Goal: Task Accomplishment & Management: Use online tool/utility

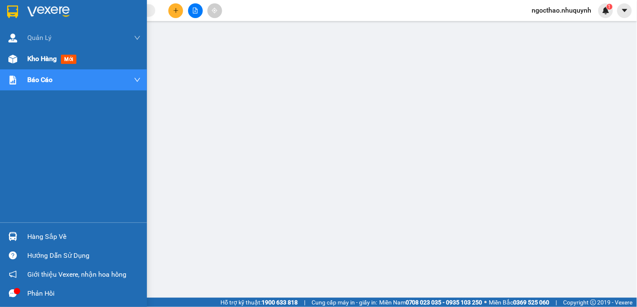
click at [45, 62] on span "Kho hàng" at bounding box center [41, 59] width 29 height 8
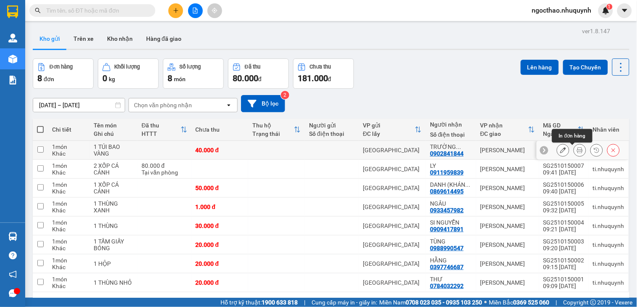
click at [577, 151] on icon at bounding box center [580, 150] width 6 height 6
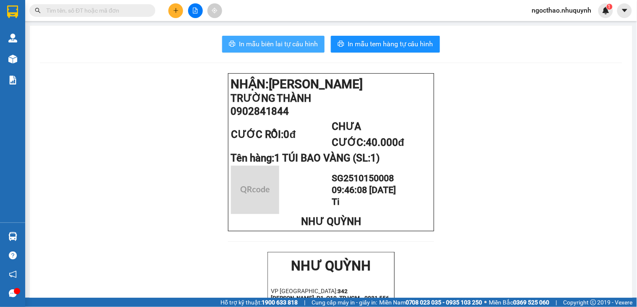
click at [272, 46] on span "In mẫu biên lai tự cấu hình" at bounding box center [278, 44] width 79 height 11
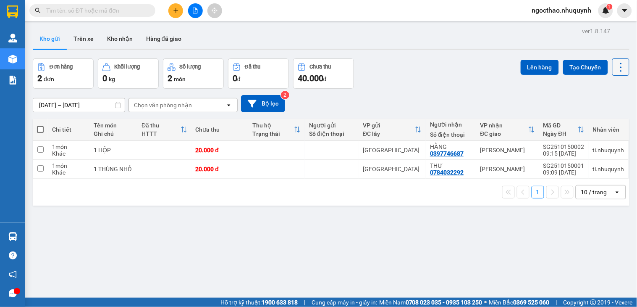
click at [617, 65] on icon at bounding box center [621, 67] width 12 height 12
click at [607, 118] on span "Làm mới" at bounding box center [601, 120] width 23 height 8
click at [615, 66] on icon at bounding box center [621, 67] width 12 height 12
click at [599, 118] on span "Làm mới" at bounding box center [601, 120] width 23 height 8
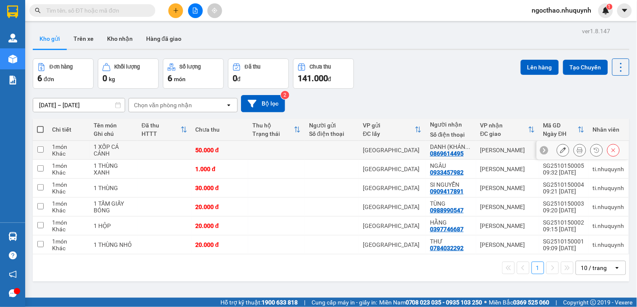
click at [575, 150] on button at bounding box center [580, 150] width 12 height 15
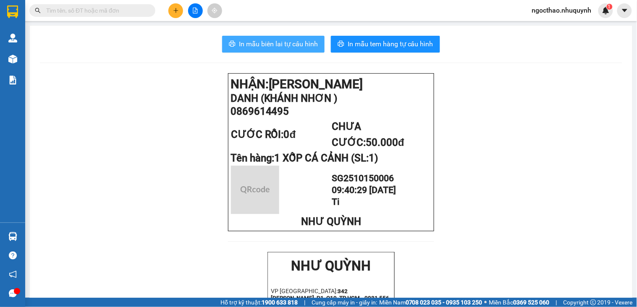
click at [281, 38] on button "In mẫu biên lai tự cấu hình" at bounding box center [273, 44] width 102 height 17
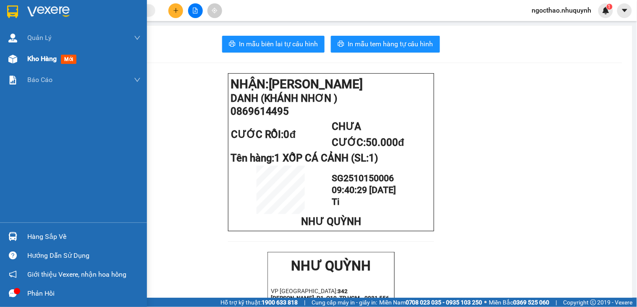
click at [49, 61] on span "Kho hàng" at bounding box center [41, 59] width 29 height 8
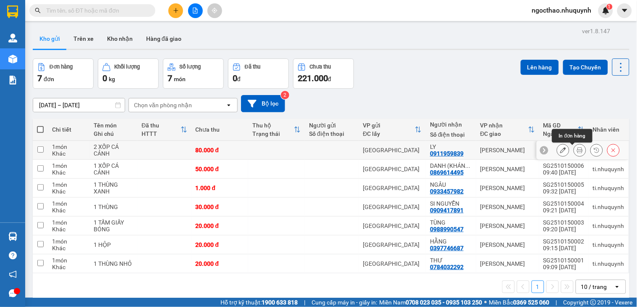
click at [574, 146] on button at bounding box center [580, 150] width 12 height 15
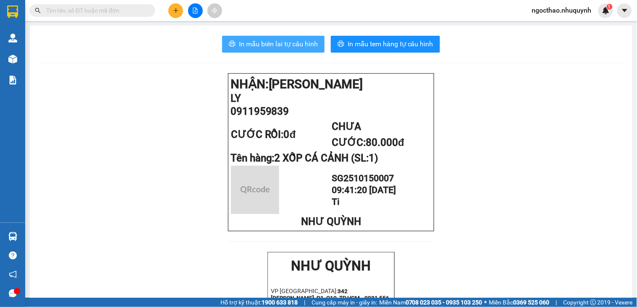
click at [273, 38] on button "In mẫu biên lai tự cấu hình" at bounding box center [273, 44] width 102 height 17
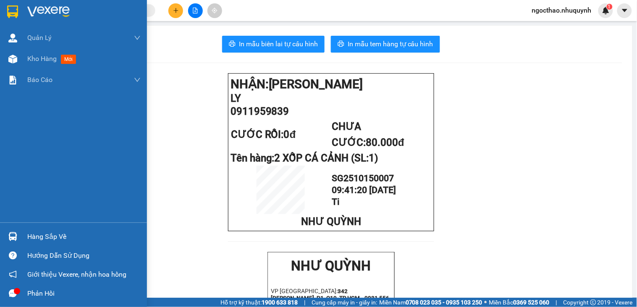
click at [34, 59] on span "Kho hàng" at bounding box center [41, 59] width 29 height 8
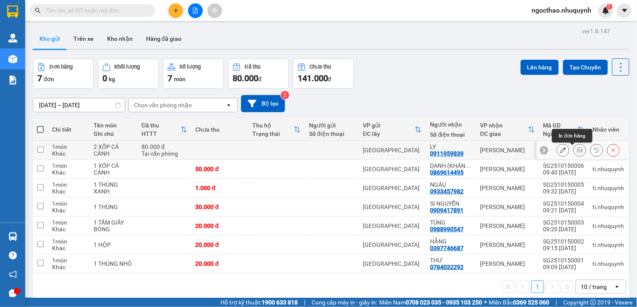
click at [577, 153] on icon at bounding box center [580, 150] width 6 height 6
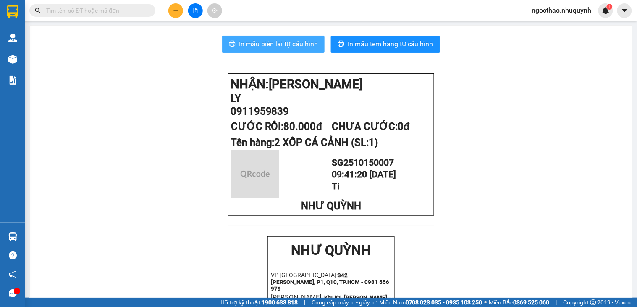
click at [286, 47] on span "In mẫu biên lai tự cấu hình" at bounding box center [278, 44] width 79 height 11
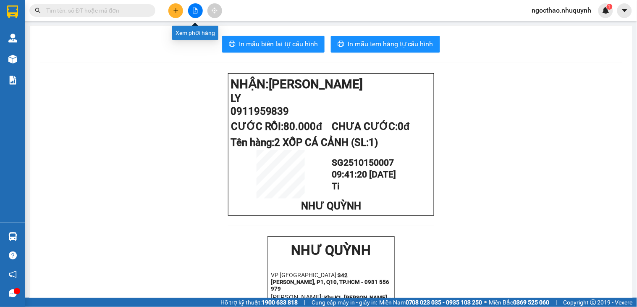
click at [198, 6] on button at bounding box center [195, 10] width 15 height 15
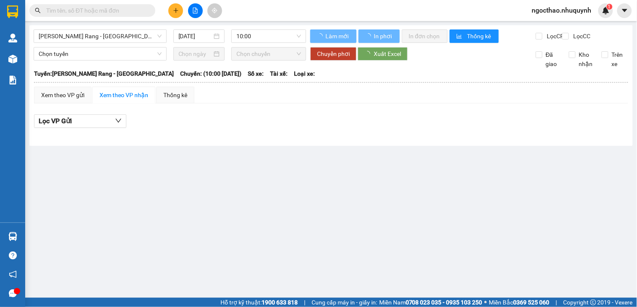
drag, startPoint x: 197, startPoint y: 38, endPoint x: 211, endPoint y: 45, distance: 15.6
click at [197, 38] on input "15/10/2025" at bounding box center [196, 36] width 34 height 9
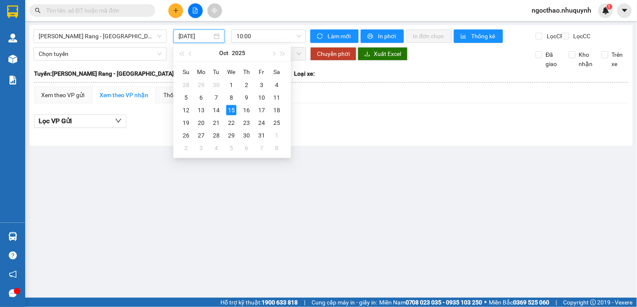
type input "15/10/2025"
